Goal: Transaction & Acquisition: Purchase product/service

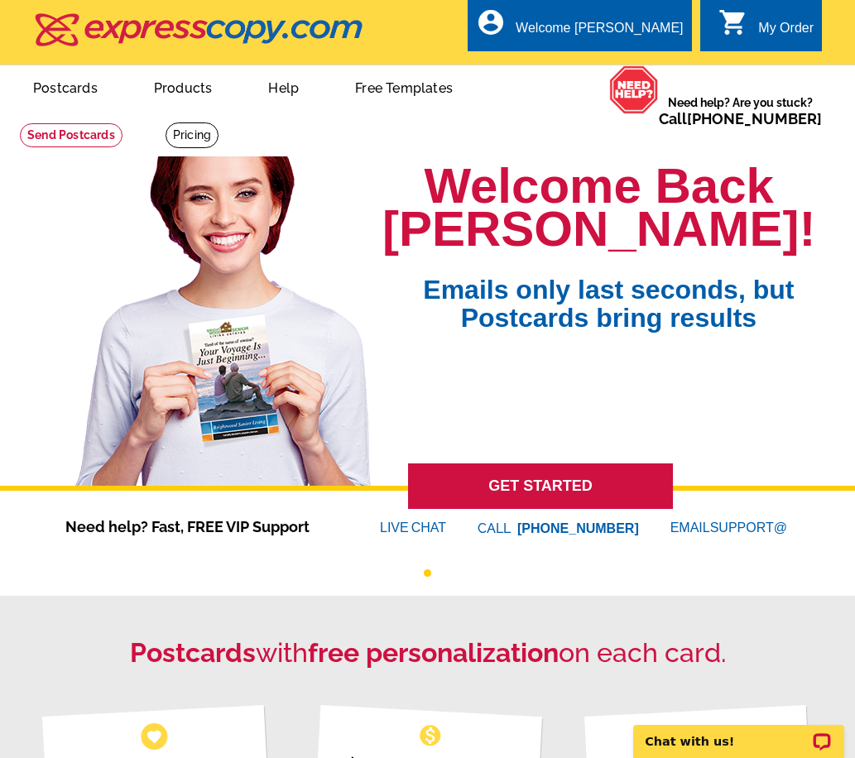
click at [523, 489] on link "GET STARTED" at bounding box center [540, 487] width 265 height 46
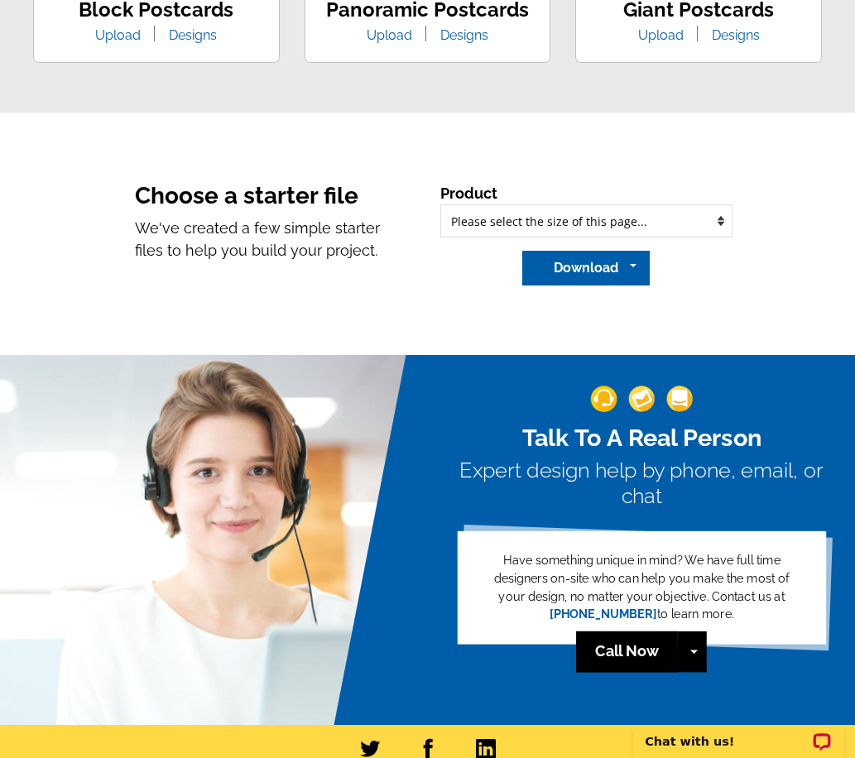
scroll to position [1324, 0]
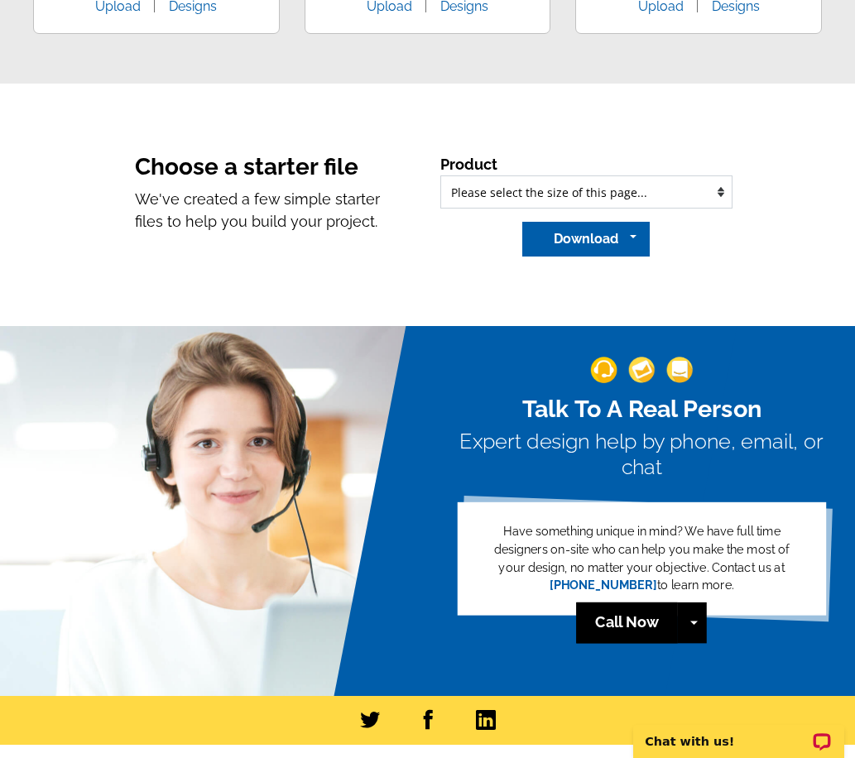
click at [495, 190] on select "Please select the type of file... Regular Postcard (4.25" x 5.6") Jumbo Postcar…" at bounding box center [586, 191] width 293 height 33
select select "3_1"
click at [440, 177] on select "Please select the type of file... Regular Postcard (4.25" x 5.6") Jumbo Postcar…" at bounding box center [586, 191] width 293 height 33
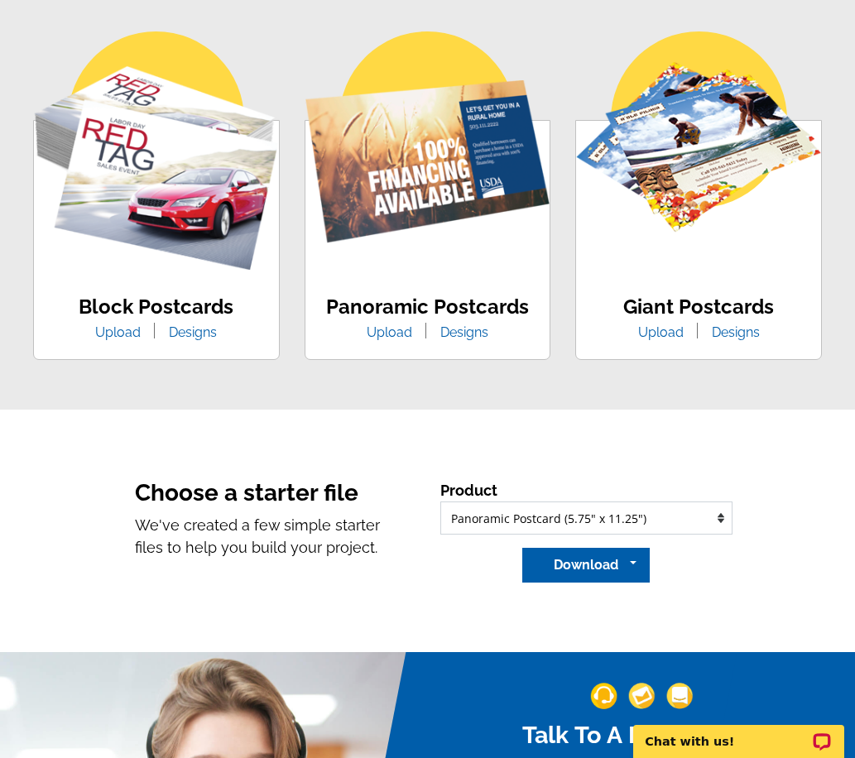
scroll to position [974, 0]
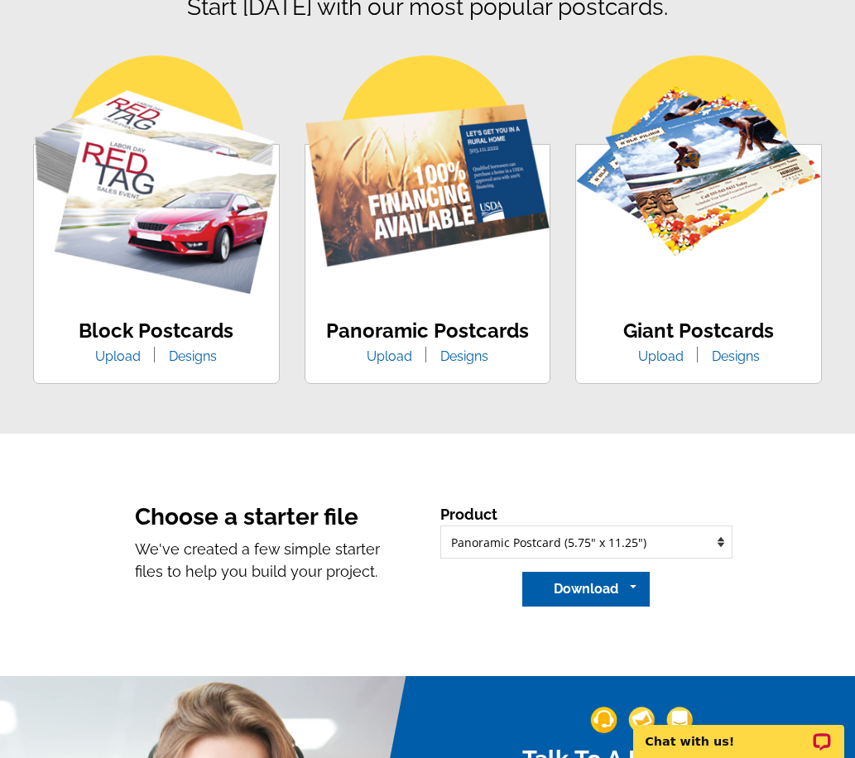
click at [396, 357] on link "Upload" at bounding box center [389, 356] width 70 height 16
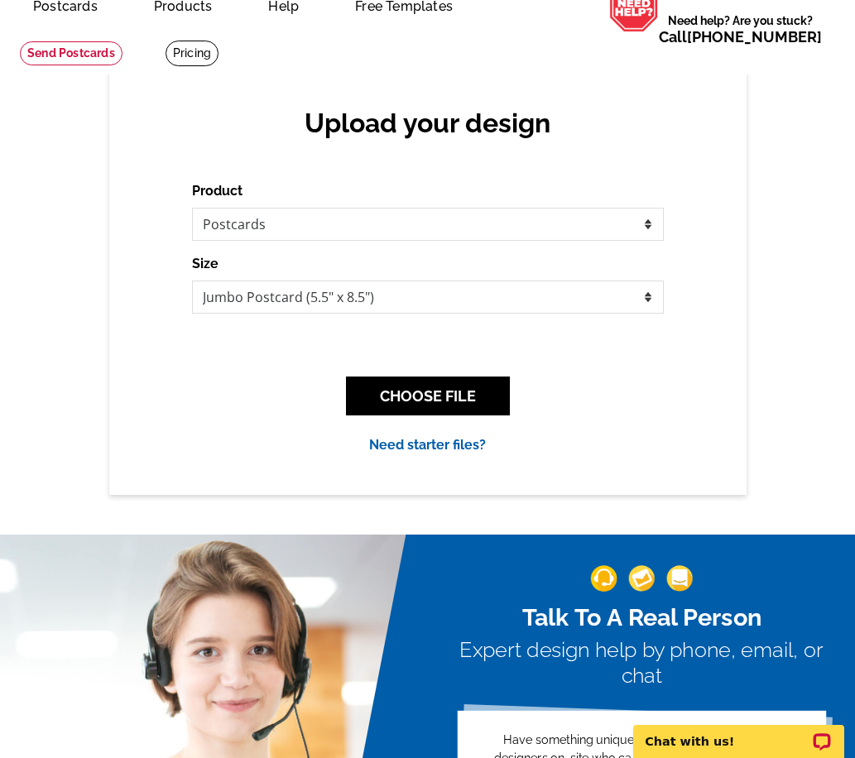
scroll to position [83, 0]
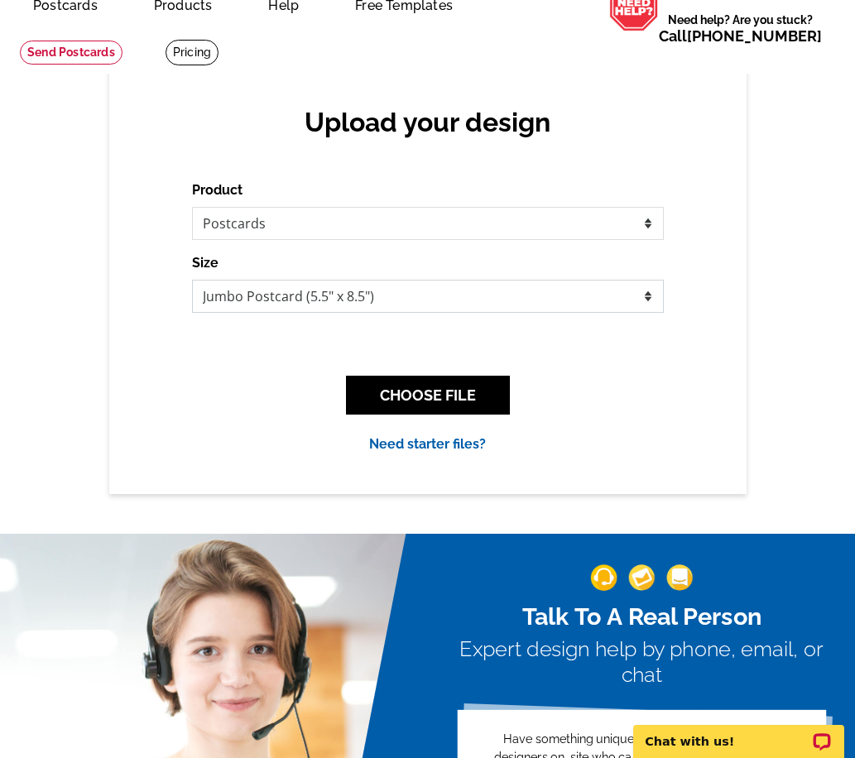
click at [432, 291] on select "Jumbo Postcard (5.5" x 8.5") Regular Postcard (4.25" x 5.6") Panoramic Postcard…" at bounding box center [428, 296] width 472 height 33
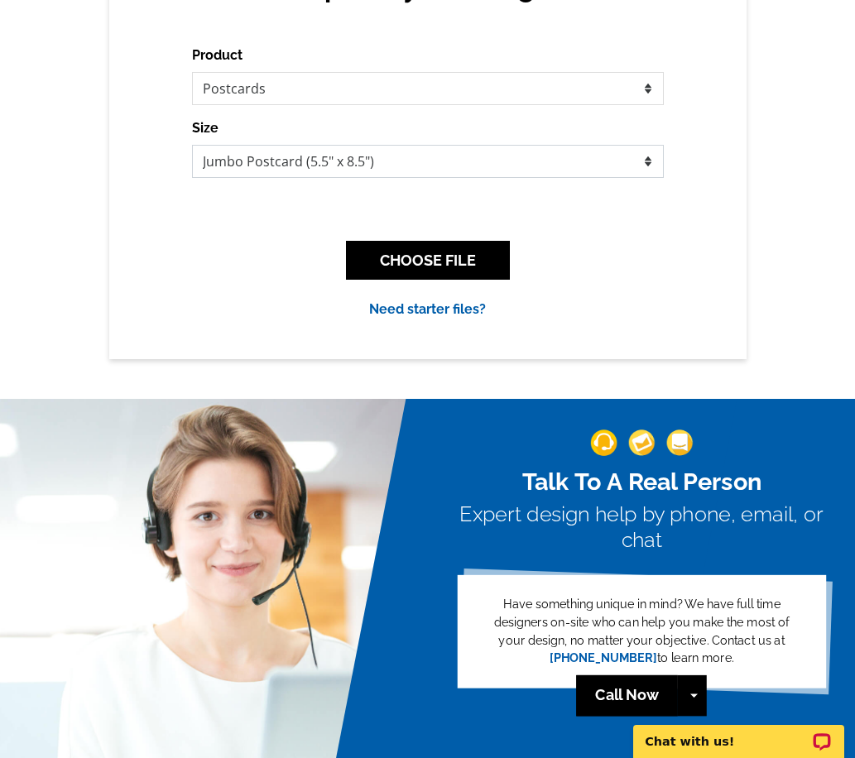
scroll to position [248, 0]
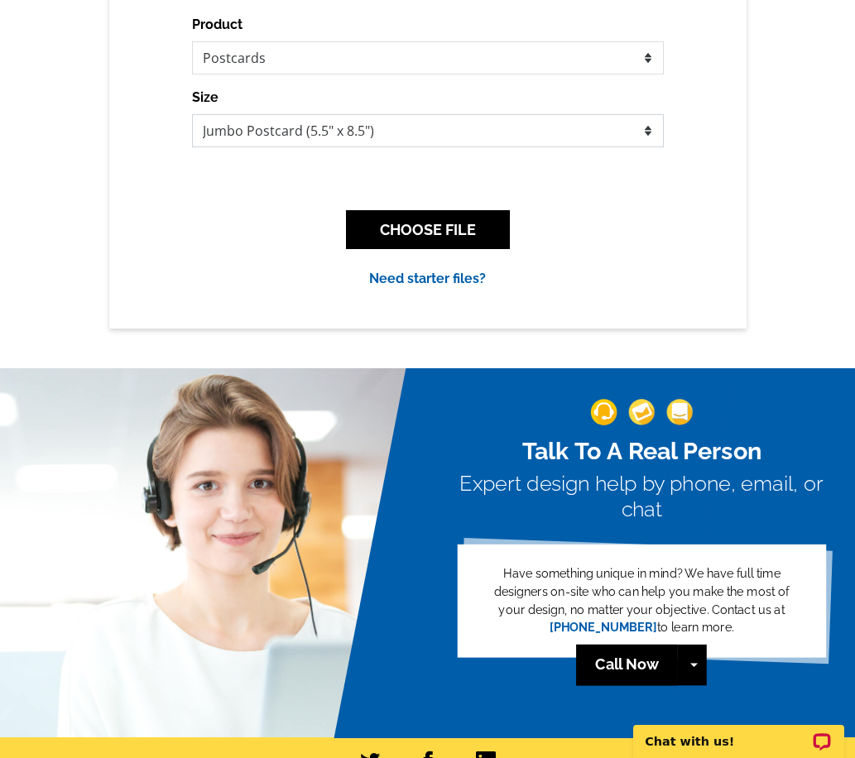
click at [381, 138] on select "Jumbo Postcard (5.5" x 8.5") Regular Postcard (4.25" x 5.6") Panoramic Postcard…" at bounding box center [428, 130] width 472 height 33
select select "3"
click at [192, 115] on select "Jumbo Postcard (5.5" x 8.5") Regular Postcard (4.25" x 5.6") Panoramic Postcard…" at bounding box center [428, 130] width 472 height 33
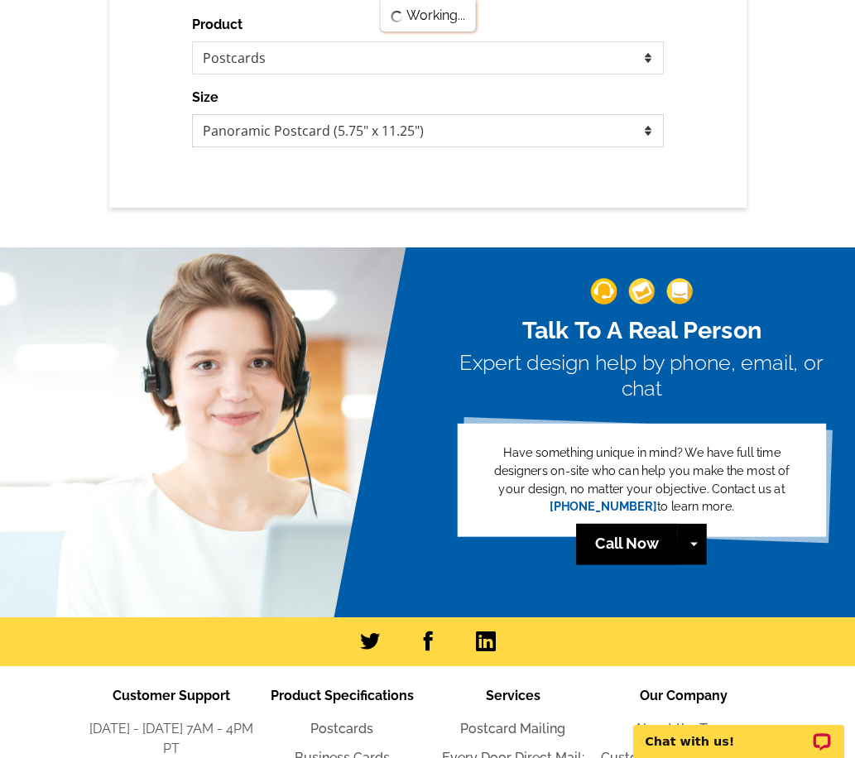
scroll to position [0, 0]
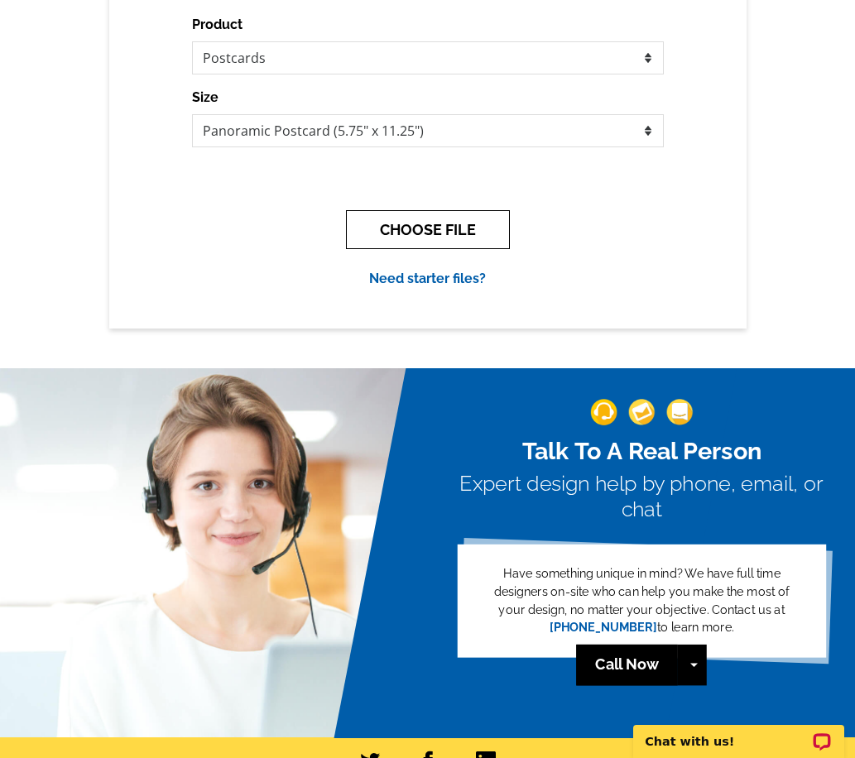
click at [416, 226] on button "CHOOSE FILE" at bounding box center [428, 229] width 164 height 39
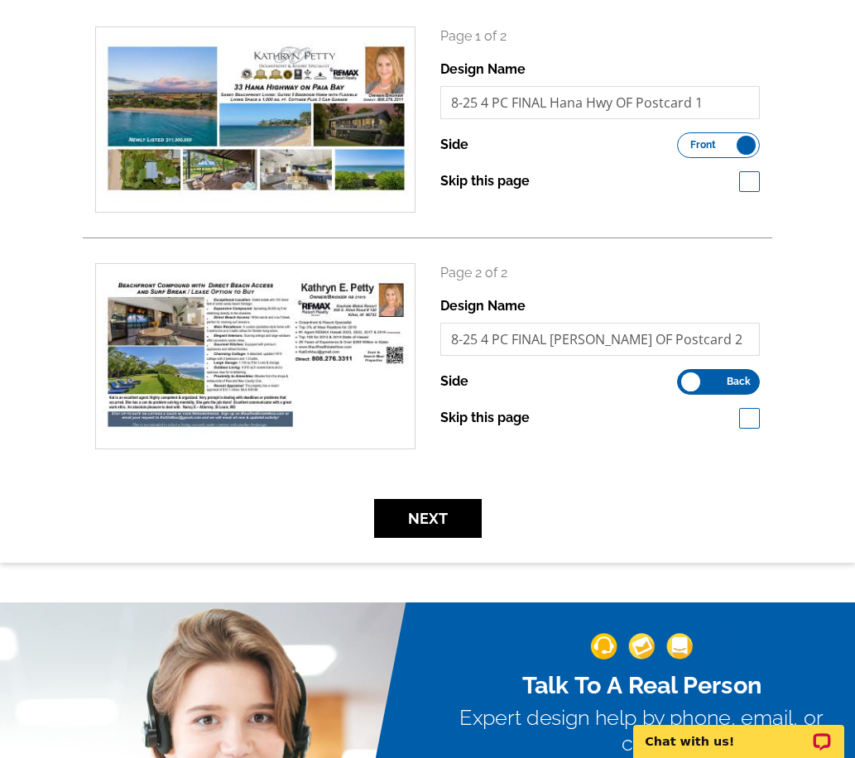
scroll to position [248, 0]
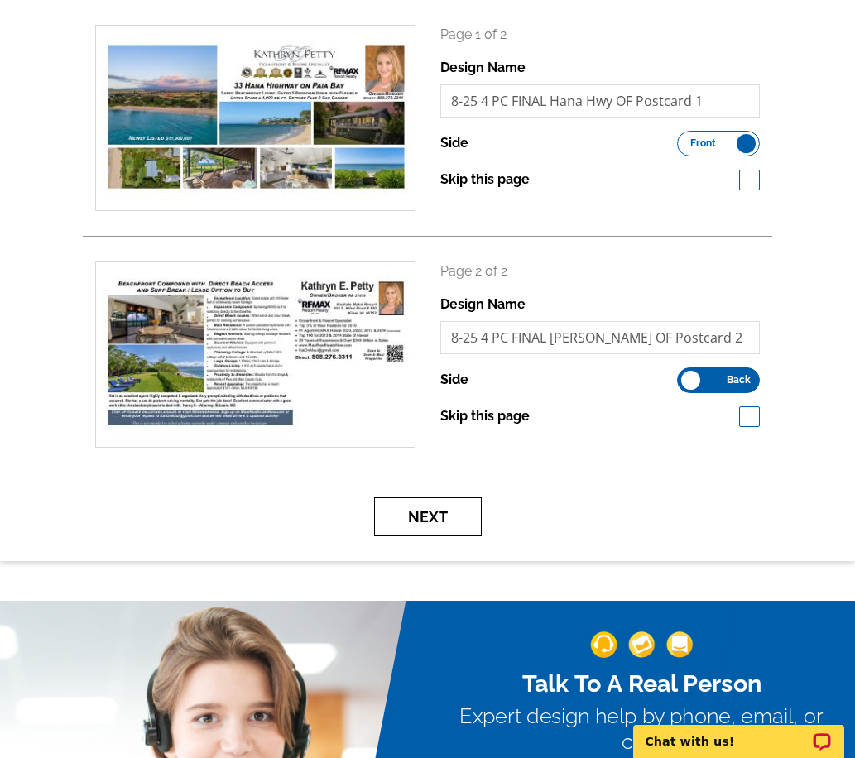
click at [444, 526] on button "Next" at bounding box center [428, 516] width 108 height 39
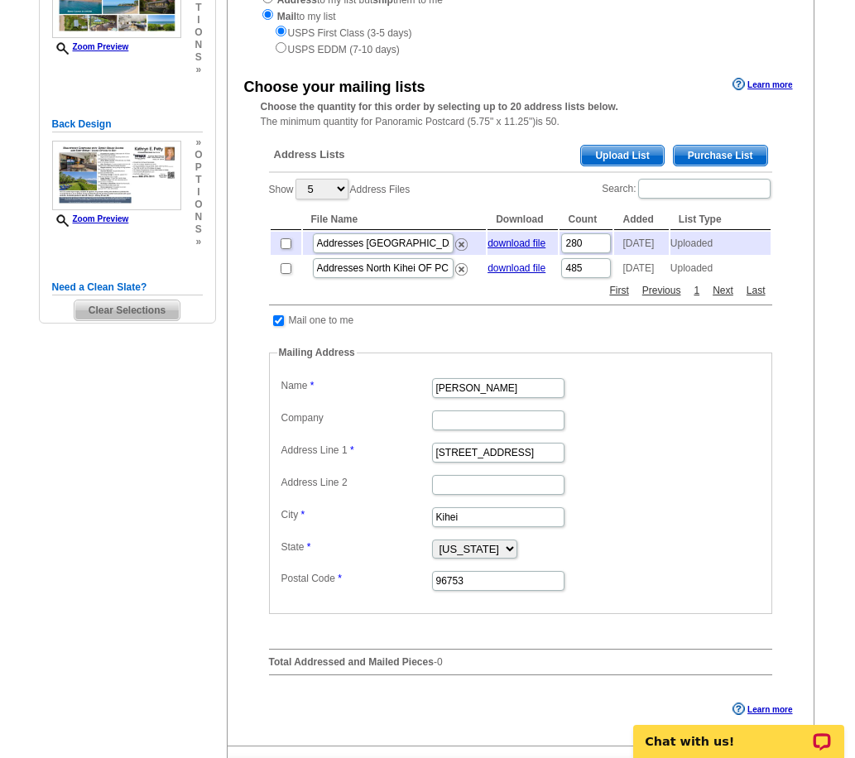
scroll to position [248, 0]
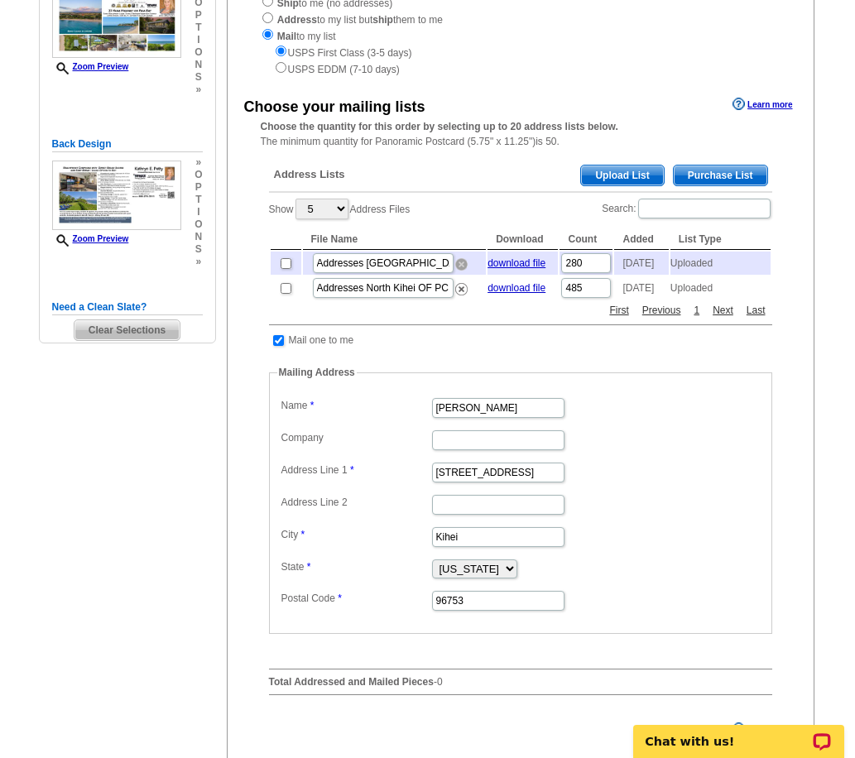
click at [459, 268] on img at bounding box center [461, 264] width 12 height 12
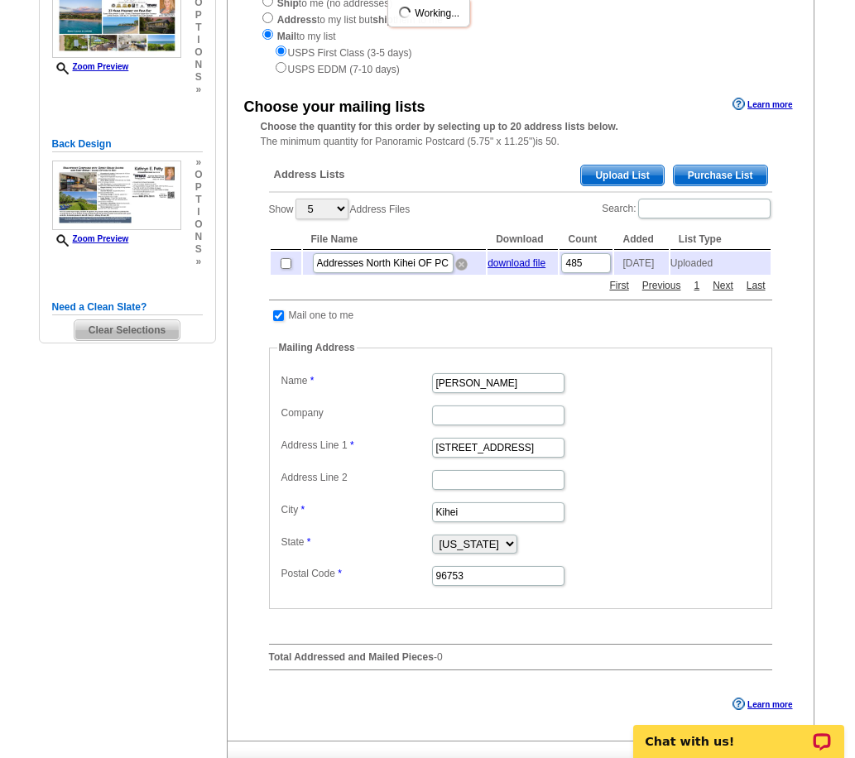
click at [462, 269] on img at bounding box center [461, 264] width 12 height 12
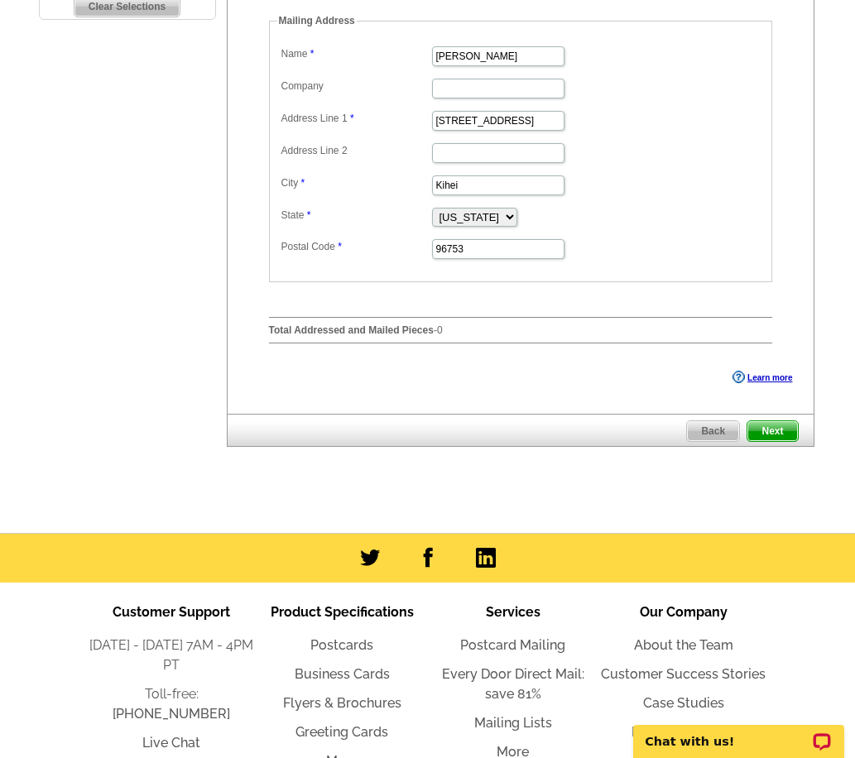
scroll to position [579, 0]
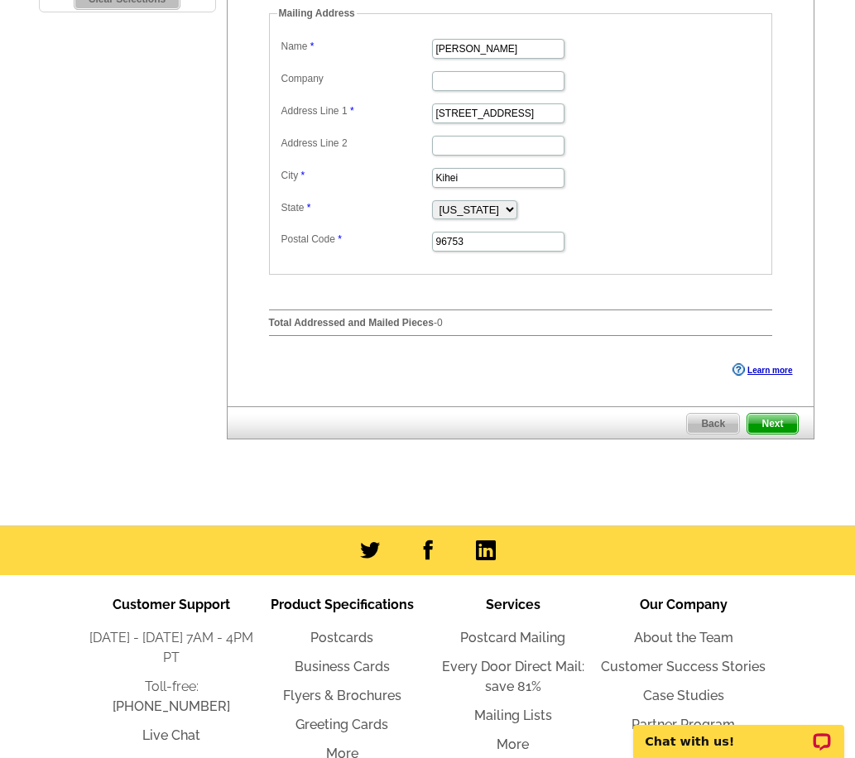
click at [791, 417] on span "Next" at bounding box center [772, 424] width 50 height 20
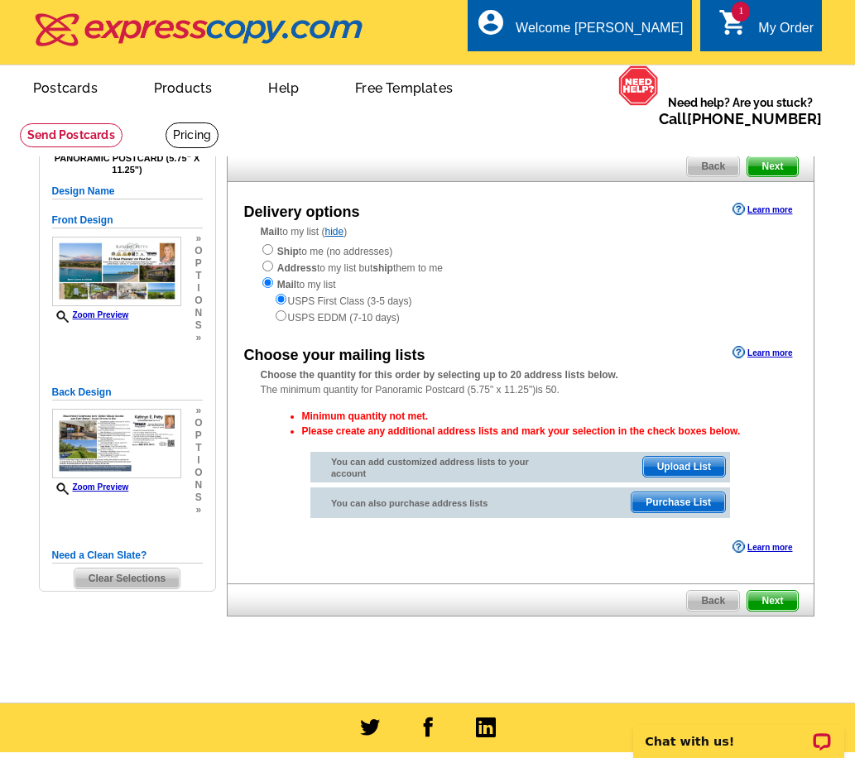
click at [690, 467] on span "Upload List" at bounding box center [684, 467] width 82 height 20
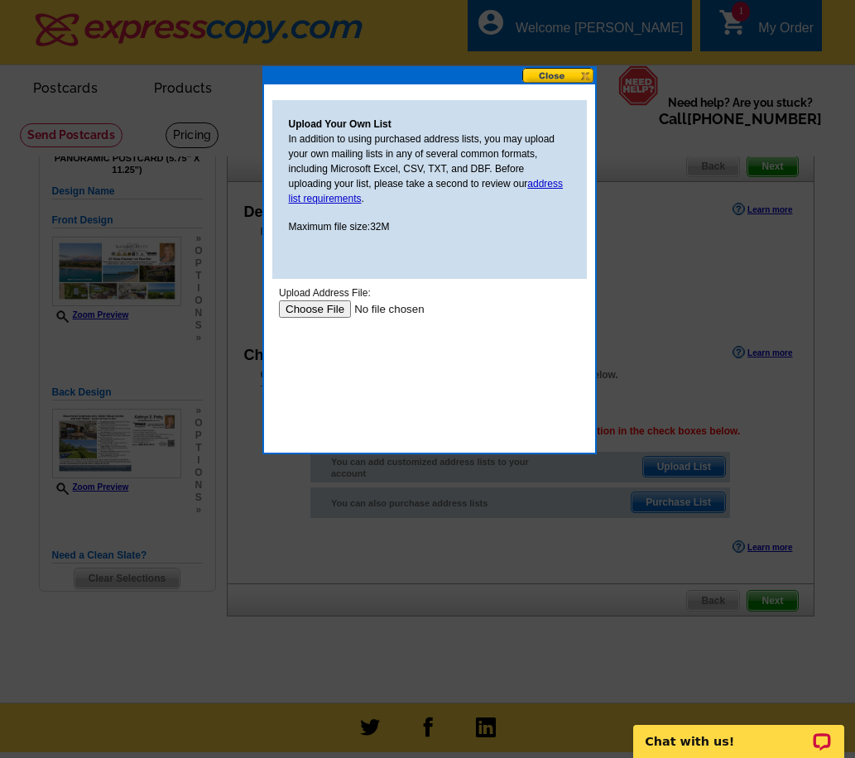
click at [301, 309] on input "file" at bounding box center [382, 308] width 209 height 17
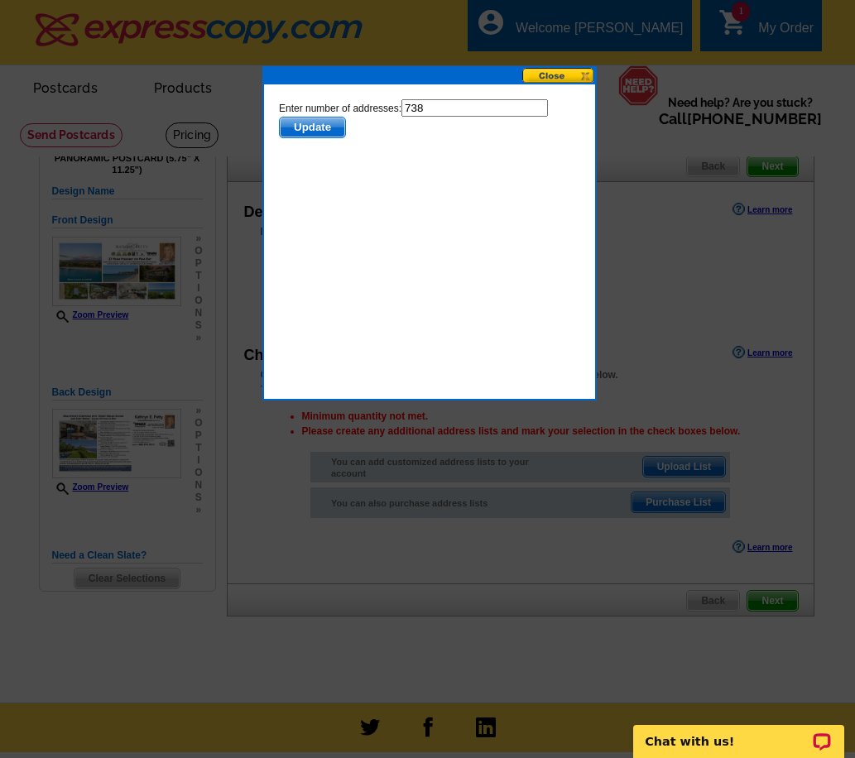
click at [556, 74] on button at bounding box center [558, 76] width 73 height 16
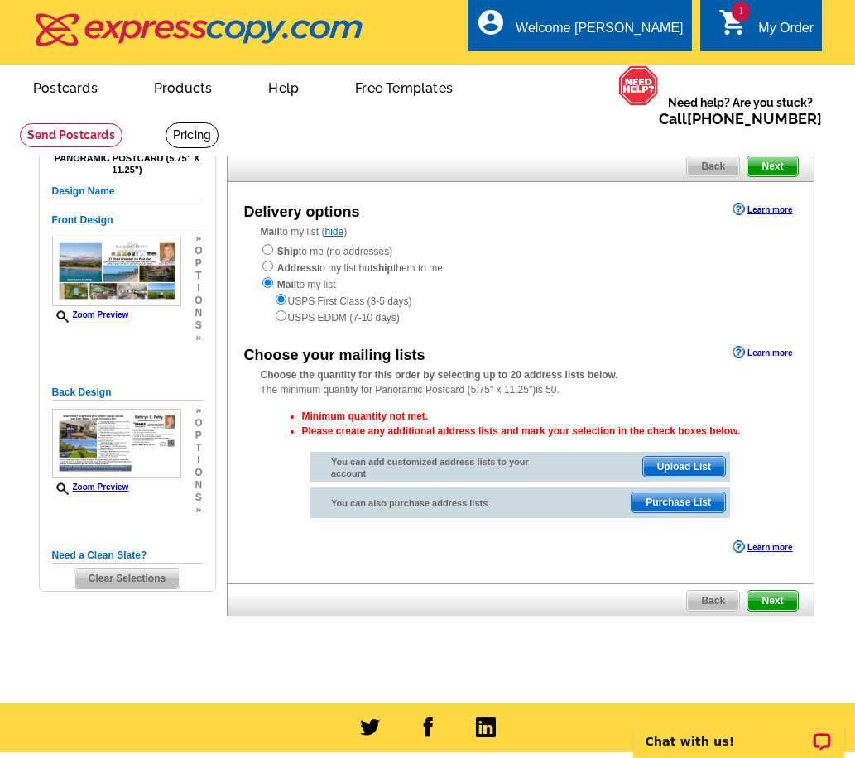
click at [715, 607] on span "Back" at bounding box center [713, 601] width 52 height 20
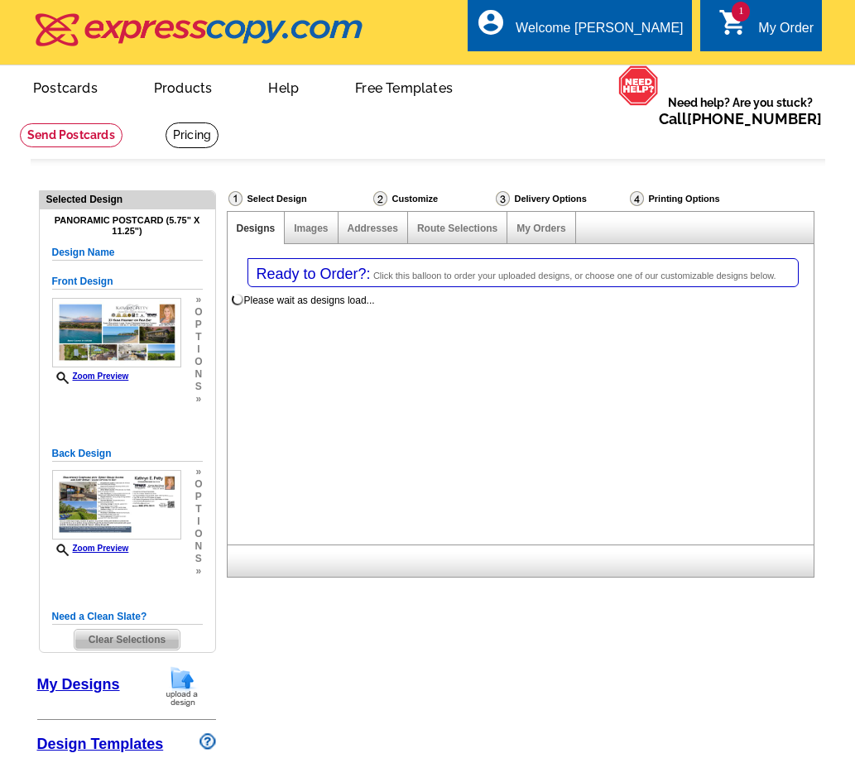
select select "1"
select select "3"
select select "785"
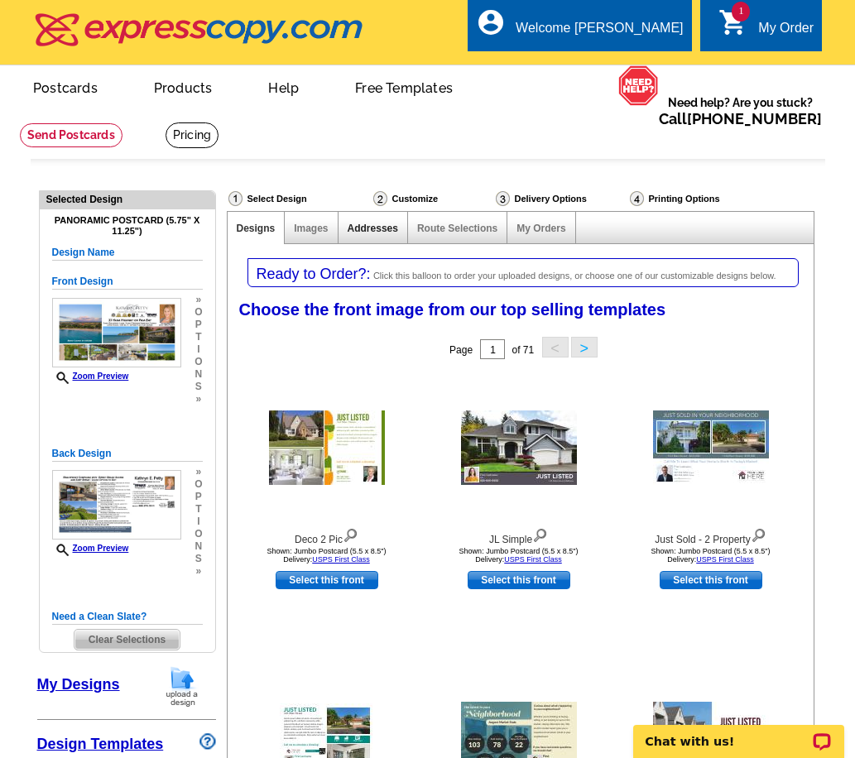
click at [360, 227] on link "Addresses" at bounding box center [373, 229] width 50 height 12
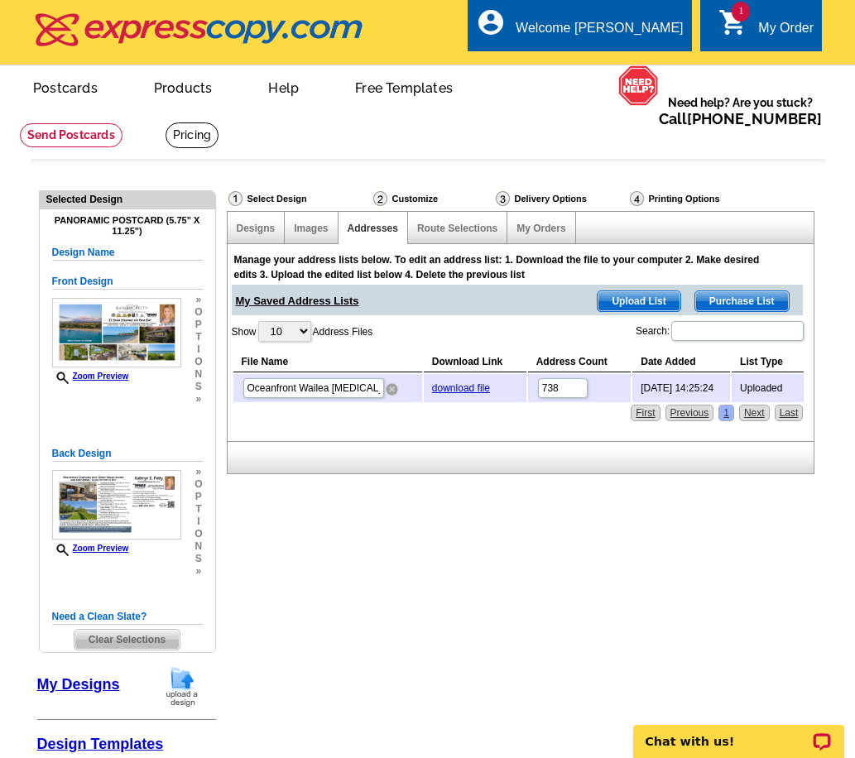
click at [392, 391] on img at bounding box center [392, 389] width 12 height 12
